Goal: Task Accomplishment & Management: Manage account settings

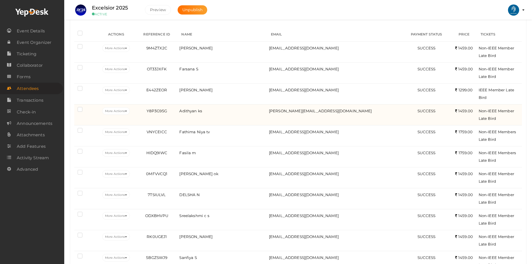
scroll to position [112, 0]
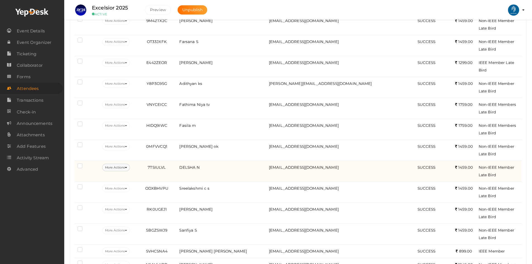
click at [115, 164] on button "More Actions" at bounding box center [116, 168] width 28 height 8
click at [121, 191] on link "Resend Confirmation" at bounding box center [127, 193] width 58 height 13
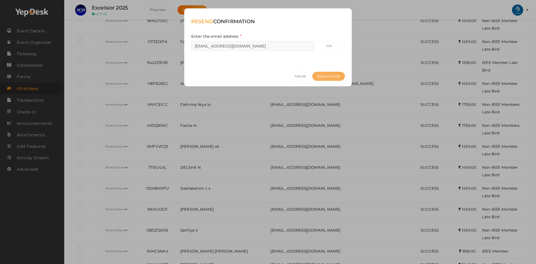
click at [322, 76] on span "Resend email" at bounding box center [328, 76] width 23 height 4
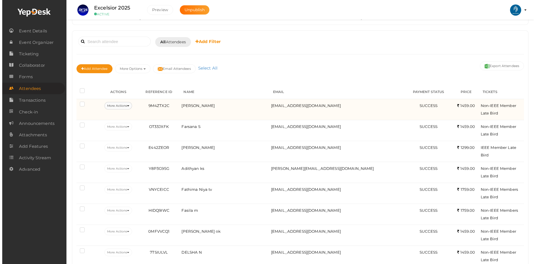
scroll to position [0, 0]
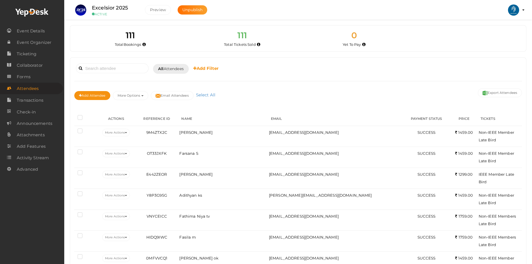
click at [77, 115] on th at bounding box center [85, 119] width 22 height 14
click at [80, 117] on label at bounding box center [81, 118] width 7 height 6
click at [72, 116] on input "checkbox" at bounding box center [72, 116] width 0 height 0
click at [255, 96] on link "Select All" at bounding box center [252, 94] width 22 height 5
click at [176, 96] on button "Email Attendees" at bounding box center [172, 95] width 43 height 9
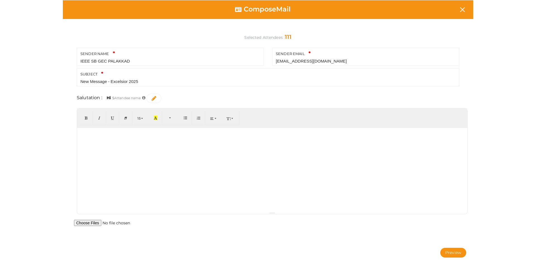
click at [160, 145] on div at bounding box center [272, 170] width 390 height 84
paste div
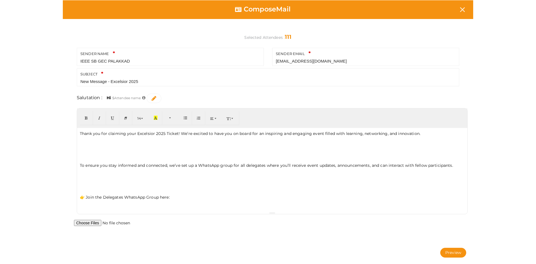
click at [128, 159] on p at bounding box center [272, 157] width 385 height 5
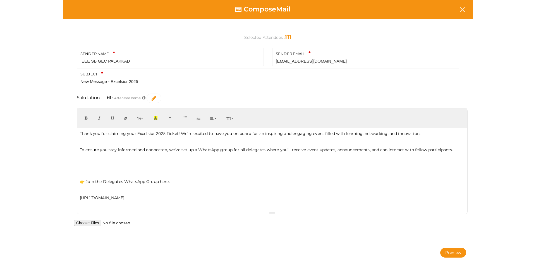
click at [95, 169] on div "Thank you for claiming your Excelsior 2025 Ticket! We’re excited to have you on…" at bounding box center [272, 170] width 390 height 84
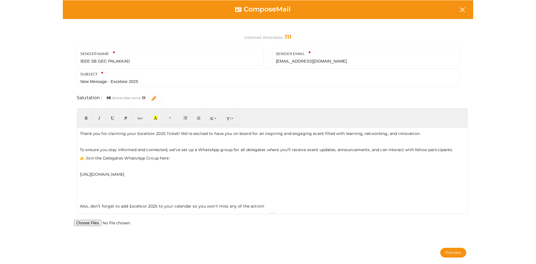
click at [92, 159] on p "👉 Join the Delegates WhatsApp Group here:" at bounding box center [272, 158] width 385 height 6
click at [92, 171] on div "Thank you for claiming your Excelsior 2025 Ticket! We’re excited to have you on…" at bounding box center [272, 170] width 390 height 84
click at [89, 167] on p at bounding box center [272, 166] width 385 height 5
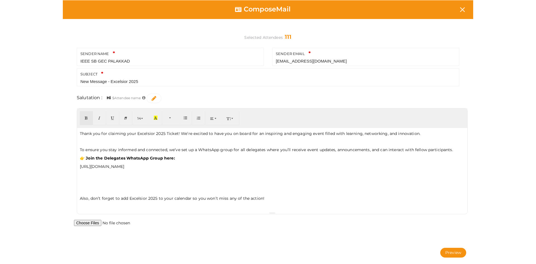
click at [231, 172] on p at bounding box center [272, 174] width 385 height 5
click at [232, 169] on div "Thank you for claiming your Excelsior 2025 Ticket! We’re excited to have you on…" at bounding box center [272, 170] width 390 height 84
click at [231, 165] on p "[URL][DOMAIN_NAME]" at bounding box center [272, 167] width 385 height 6
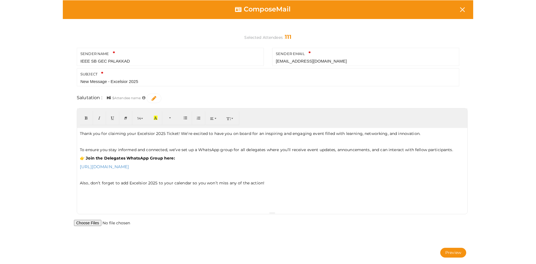
click at [89, 203] on div "Thank you for claiming your Excelsior 2025 Ticket! We’re excited to have you on…" at bounding box center [272, 170] width 390 height 84
click at [89, 201] on p at bounding box center [272, 199] width 385 height 5
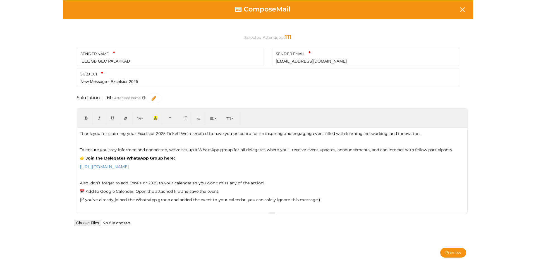
click at [86, 191] on span "📅 Add to Google Calendar: Open the attached file and save the event." at bounding box center [150, 191] width 140 height 5
click at [173, 212] on div at bounding box center [272, 213] width 390 height 2
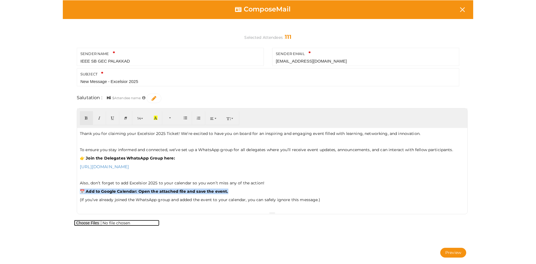
click at [88, 220] on input "file" at bounding box center [116, 223] width 85 height 6
type input "C:\fakepath\EXCELSIOR25.ics"
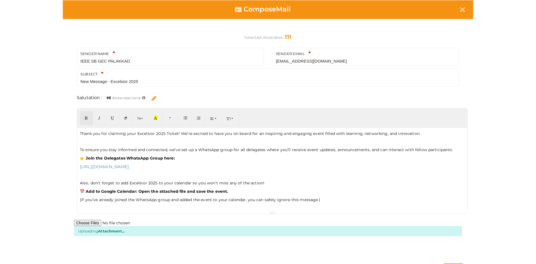
click at [125, 179] on div "Thank you for claiming your Excelsior 2025 Ticket! We’re excited to have you on…" at bounding box center [272, 170] width 390 height 84
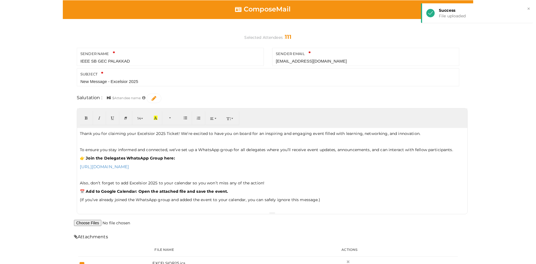
drag, startPoint x: 108, startPoint y: 81, endPoint x: 57, endPoint y: 81, distance: 51.6
click at [59, 81] on div "Compose Mail Selected Attendees : 111 SENDER NAME IEEE SB GEC PALAKKAD Your sen…" at bounding box center [268, 155] width 419 height 310
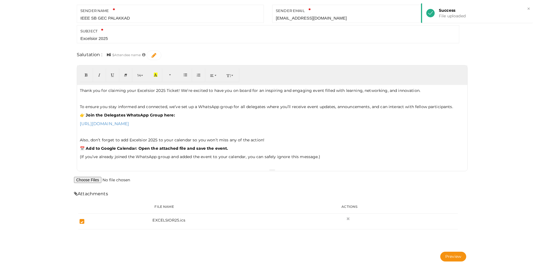
scroll to position [46, 0]
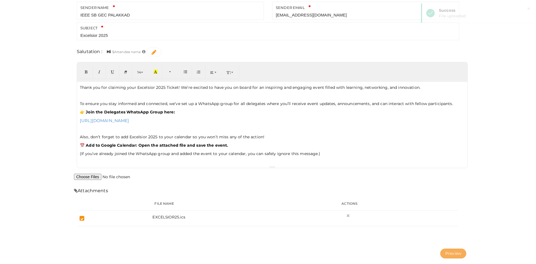
type input "Excelsior 2025"
click at [456, 252] on button "Preview" at bounding box center [453, 253] width 26 height 10
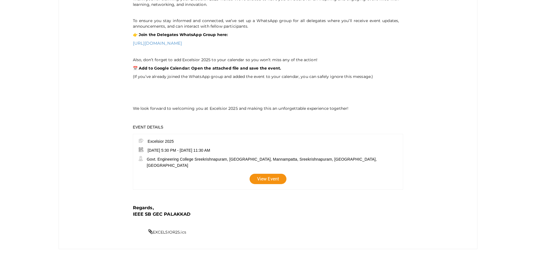
scroll to position [160, 0]
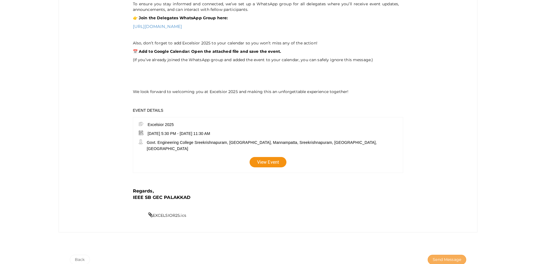
click at [438, 257] on span "Send Message" at bounding box center [447, 260] width 28 height 6
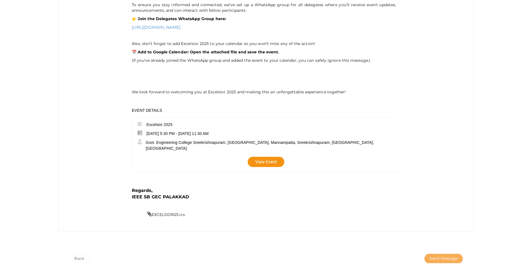
scroll to position [0, 0]
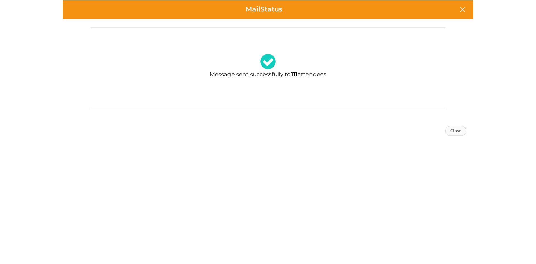
click at [455, 130] on button "Close" at bounding box center [455, 131] width 21 height 10
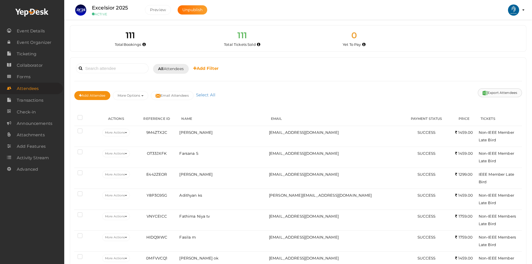
click at [493, 91] on button "Export Attendees" at bounding box center [500, 92] width 44 height 9
